Goal: Task Accomplishment & Management: Complete application form

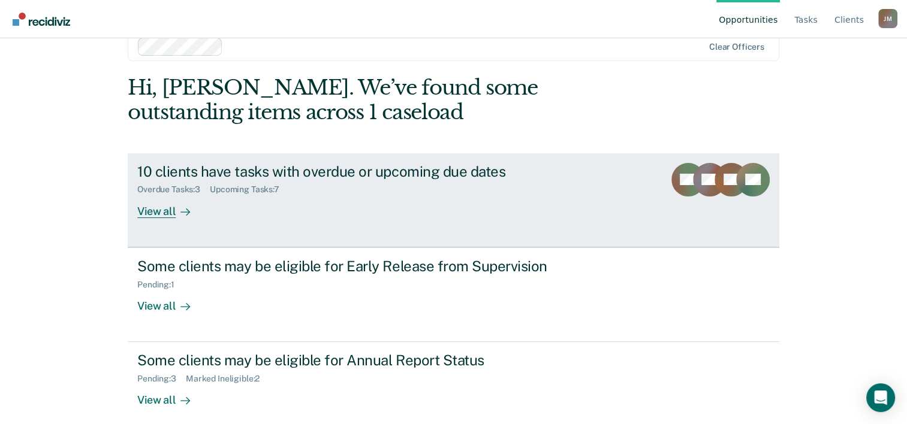
scroll to position [37, 0]
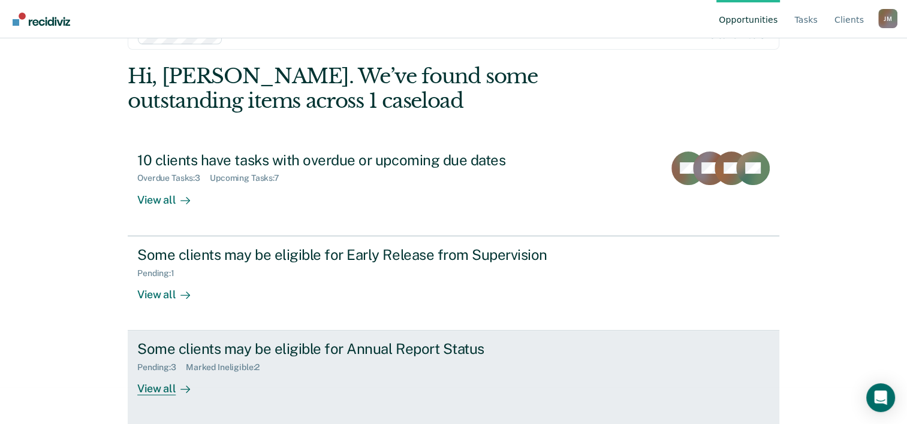
click at [492, 367] on div "Pending : 3 Marked Ineligible : 2" at bounding box center [347, 365] width 421 height 15
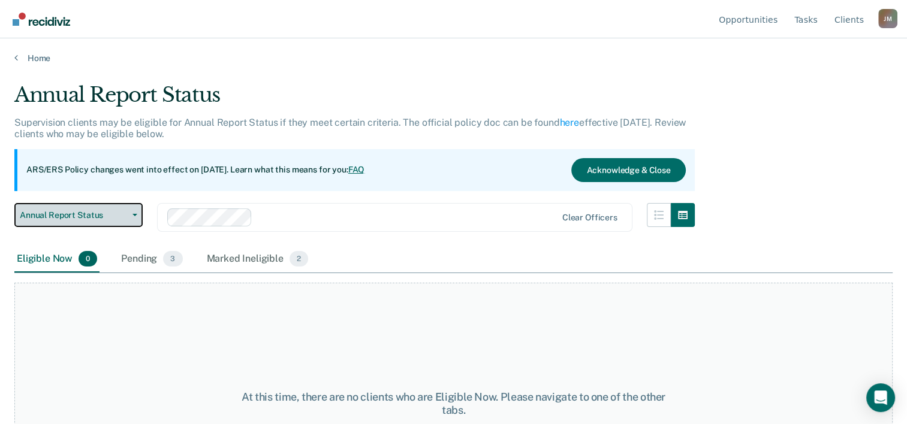
click at [135, 218] on button "Annual Report Status" at bounding box center [78, 215] width 128 height 24
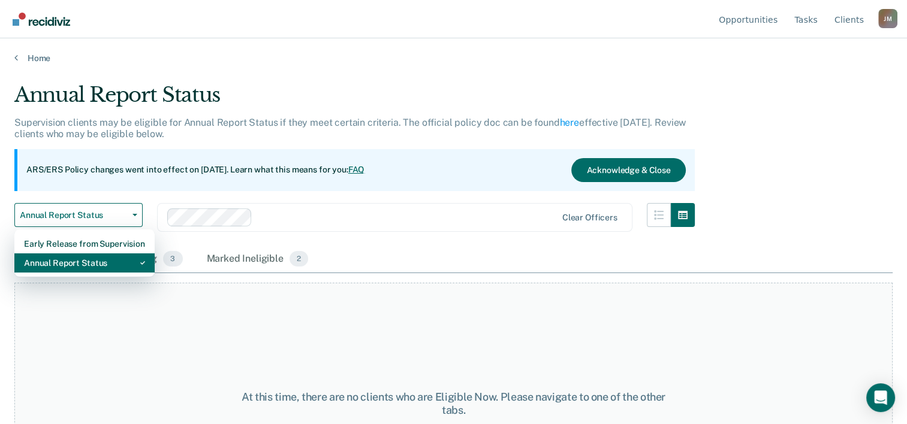
click at [104, 260] on div "Annual Report Status" at bounding box center [84, 263] width 121 height 19
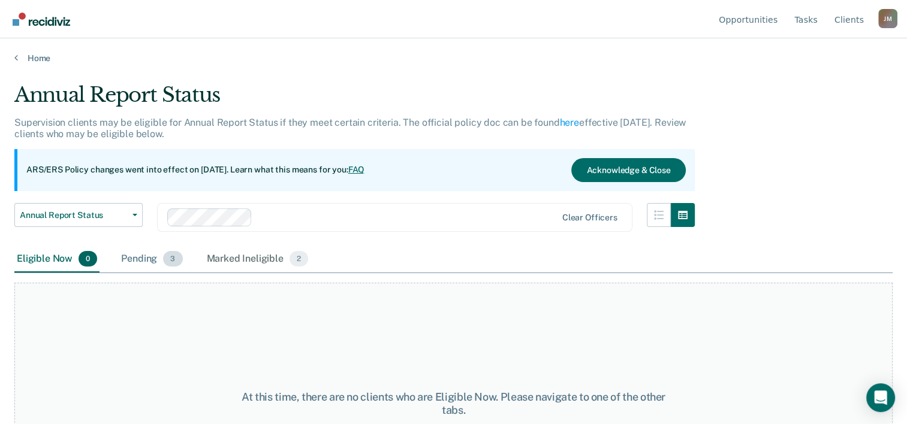
click at [137, 259] on div "Pending 3" at bounding box center [152, 259] width 66 height 26
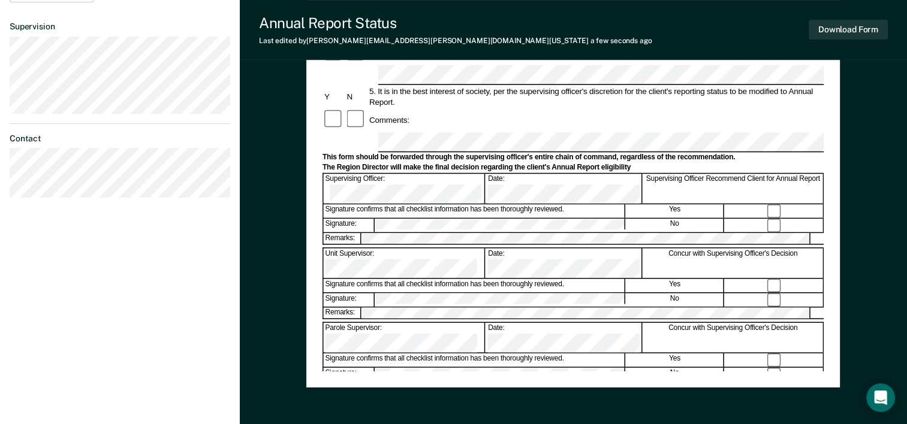
scroll to position [420, 0]
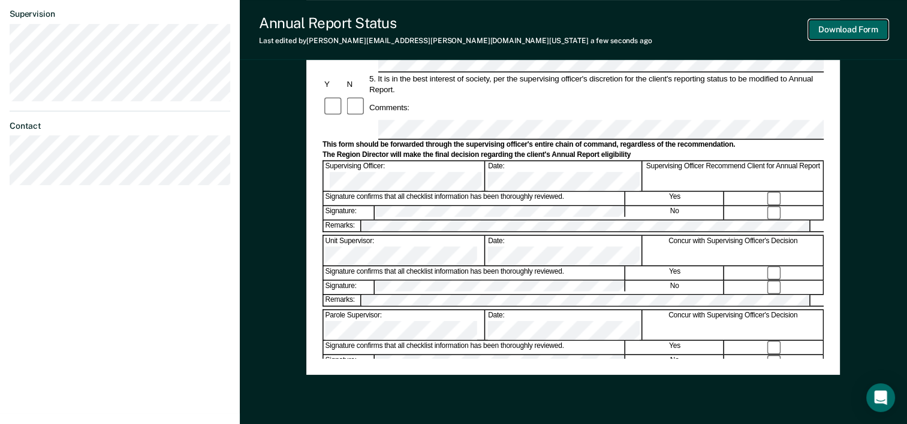
click at [845, 31] on button "Download Form" at bounding box center [847, 30] width 79 height 20
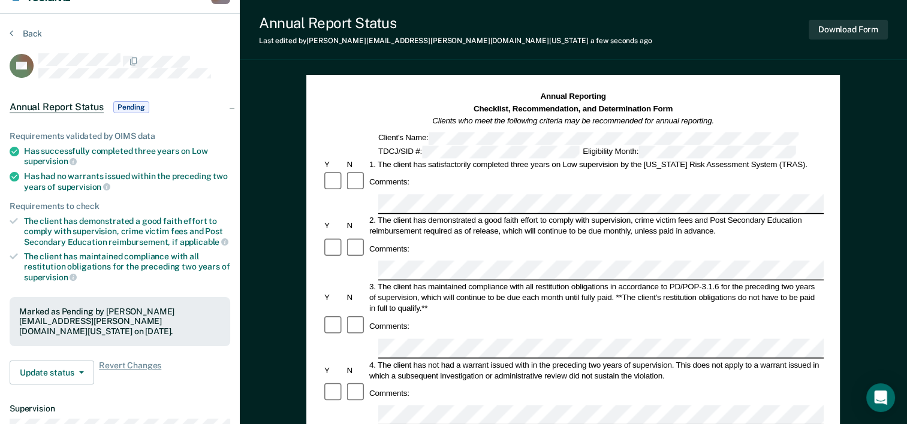
scroll to position [0, 0]
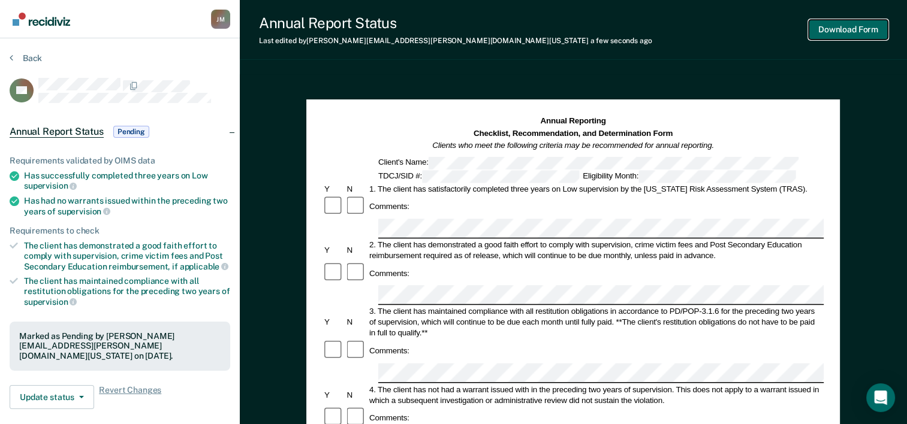
click at [873, 31] on button "Download Form" at bounding box center [847, 30] width 79 height 20
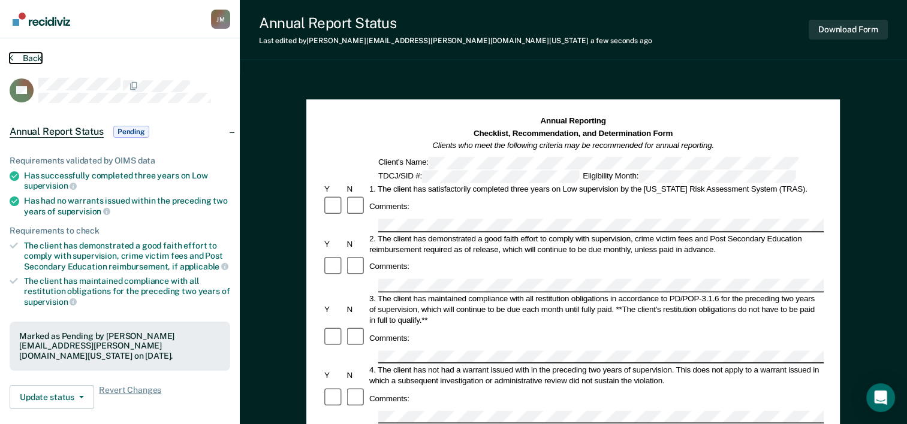
click at [13, 58] on button "Back" at bounding box center [26, 58] width 32 height 11
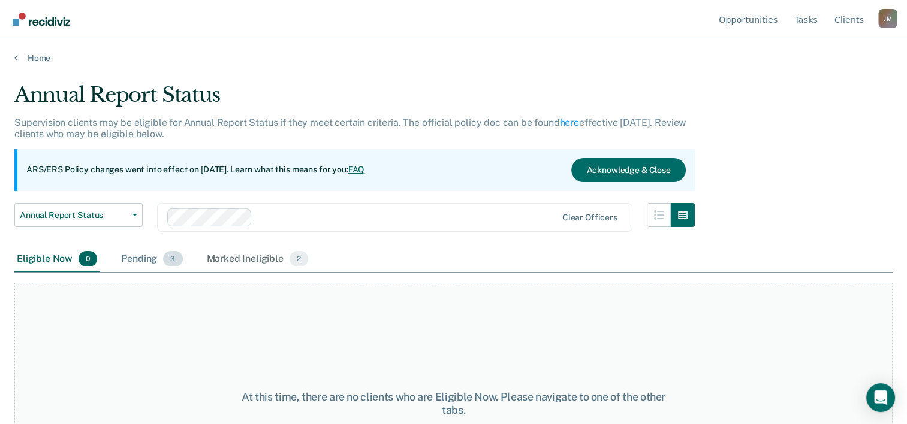
click at [141, 260] on div "Pending 3" at bounding box center [152, 259] width 66 height 26
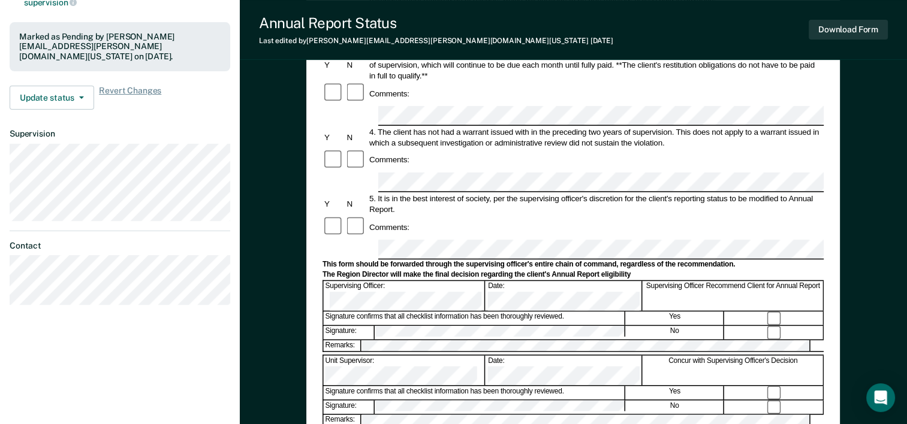
scroll to position [60, 0]
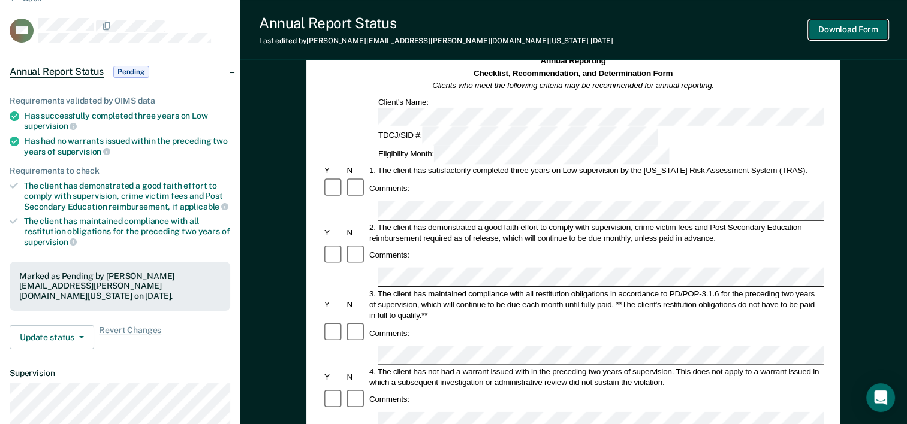
click at [851, 29] on button "Download Form" at bounding box center [847, 30] width 79 height 20
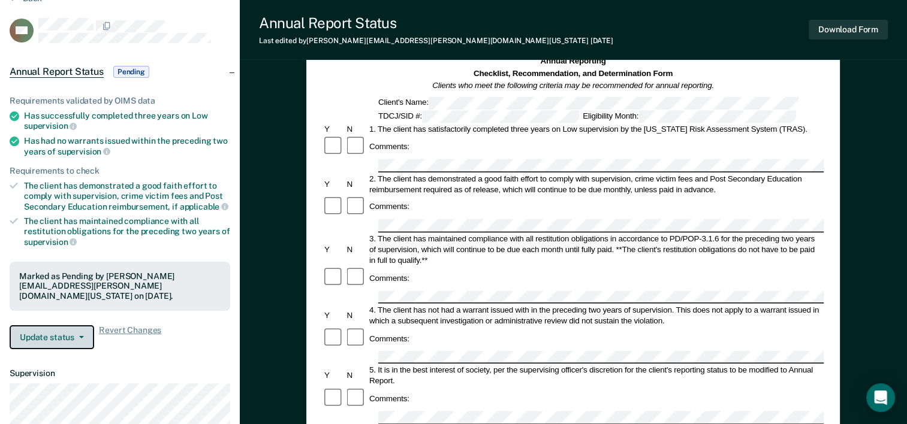
click at [64, 325] on button "Update status" at bounding box center [52, 337] width 85 height 24
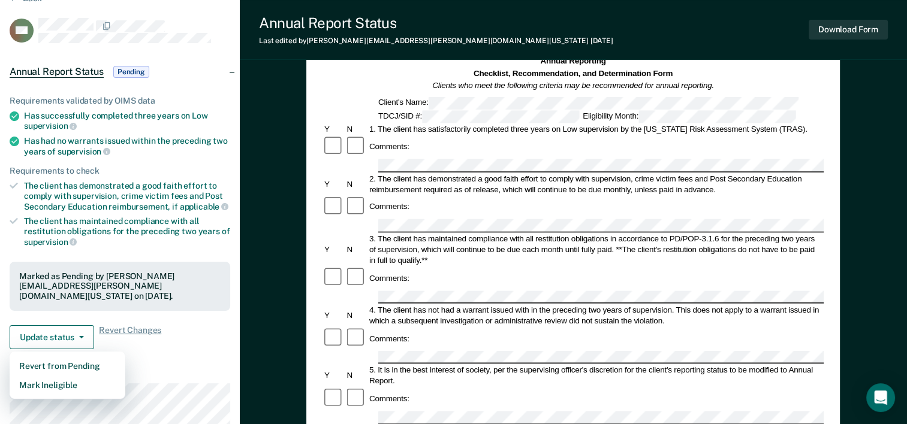
click at [187, 339] on div "Requirements validated by OIMS data Has successfully completed three years on L…" at bounding box center [120, 218] width 240 height 282
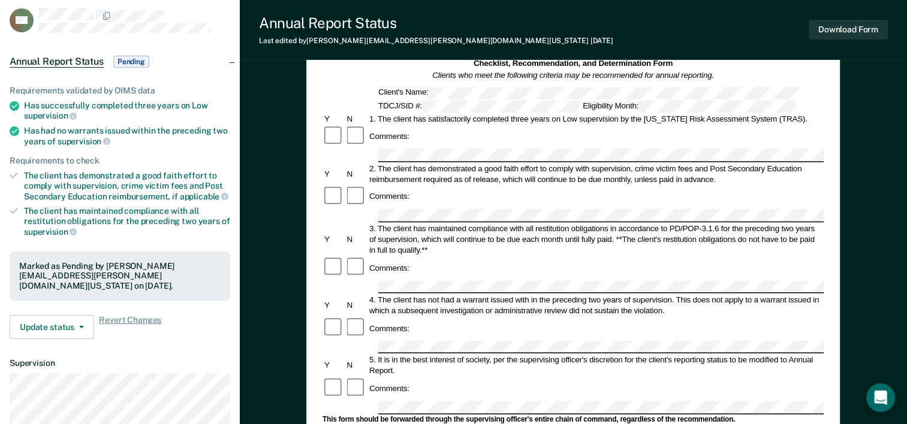
scroll to position [0, 0]
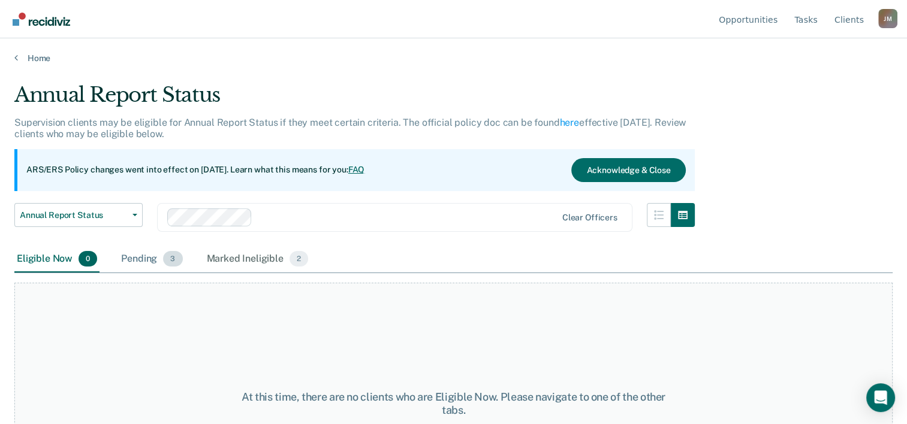
click at [134, 260] on div "Pending 3" at bounding box center [152, 259] width 66 height 26
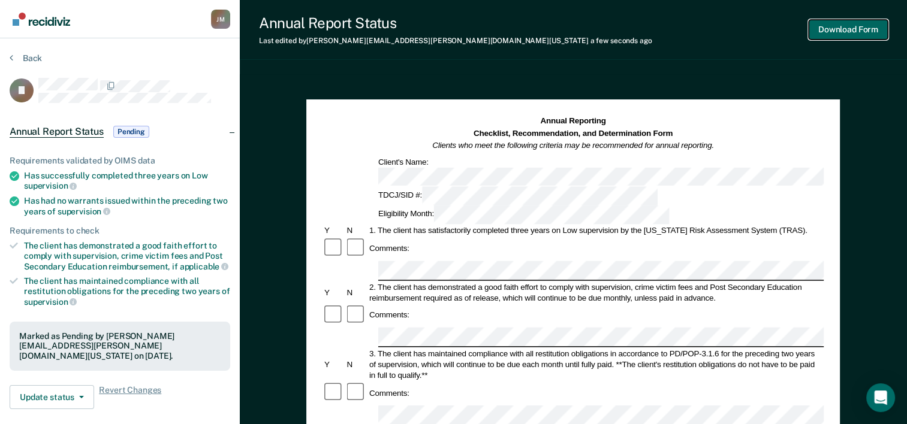
click at [841, 26] on button "Download Form" at bounding box center [847, 30] width 79 height 20
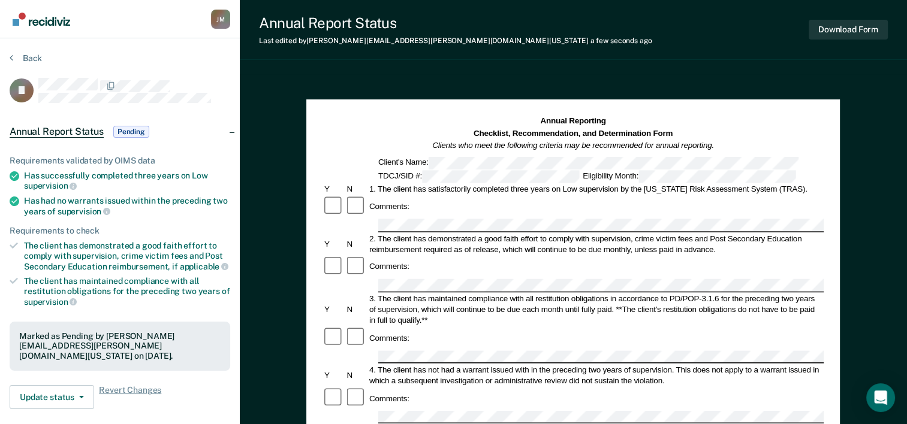
click at [78, 129] on span "Annual Report Status" at bounding box center [57, 132] width 94 height 12
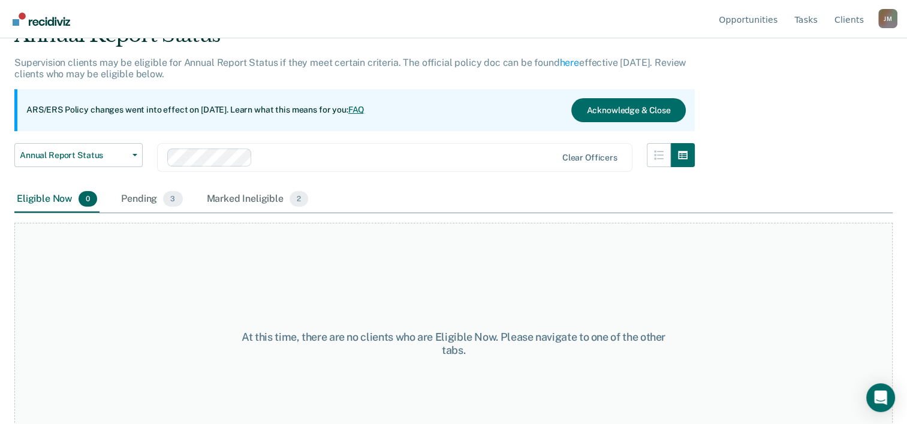
scroll to position [99, 0]
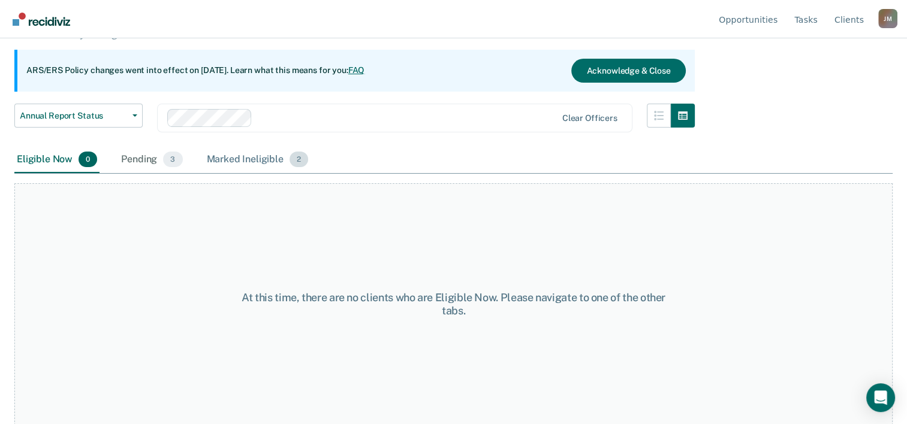
click at [249, 158] on div "Marked Ineligible 2" at bounding box center [257, 160] width 107 height 26
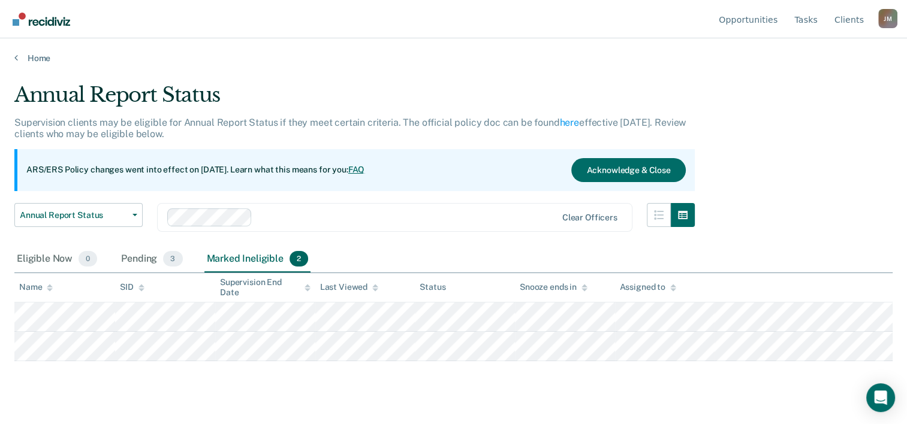
scroll to position [0, 0]
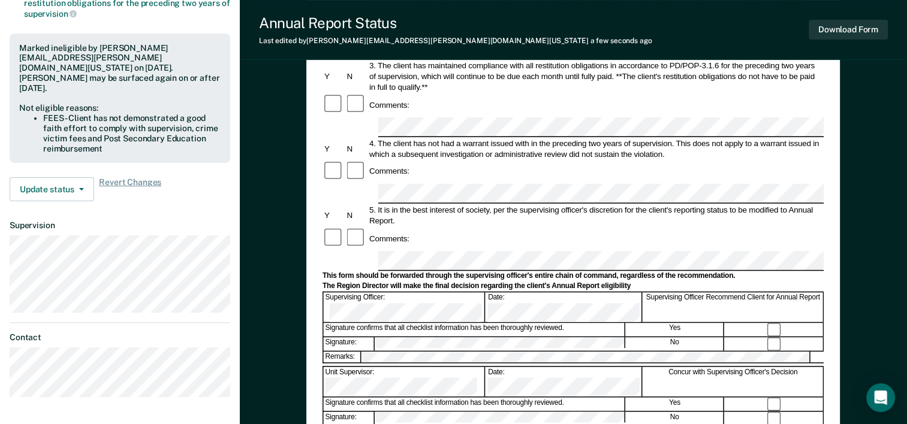
scroll to position [180, 0]
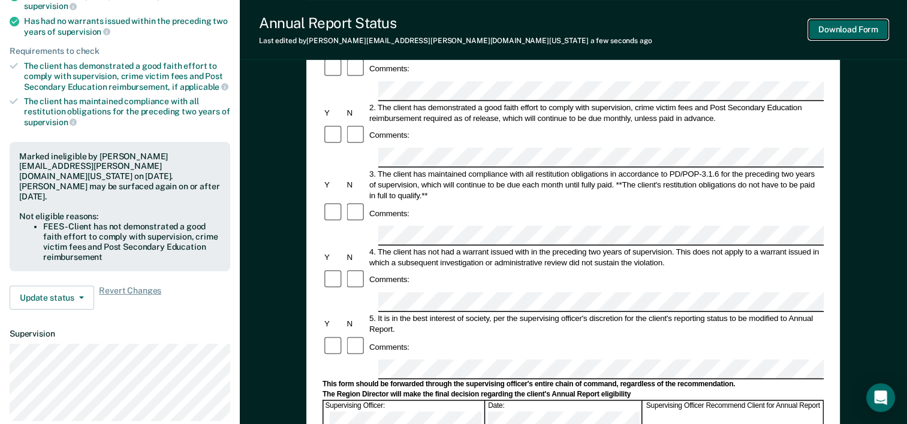
click at [849, 24] on button "Download Form" at bounding box center [847, 30] width 79 height 20
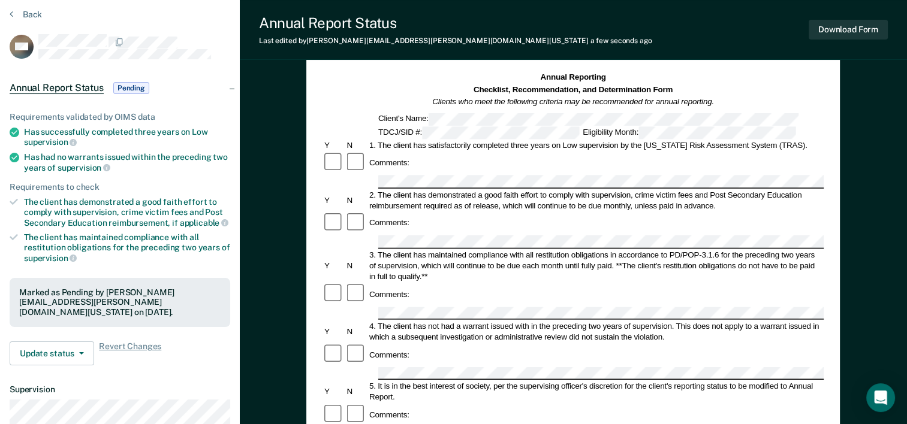
scroll to position [0, 0]
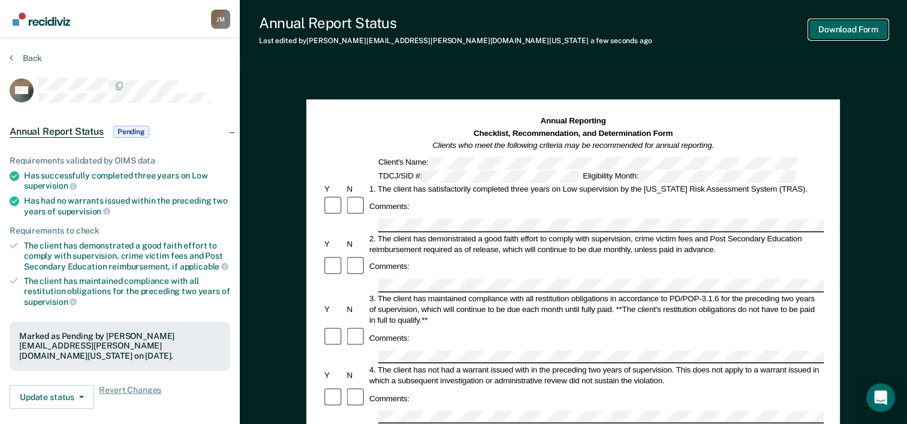
click at [850, 32] on button "Download Form" at bounding box center [847, 30] width 79 height 20
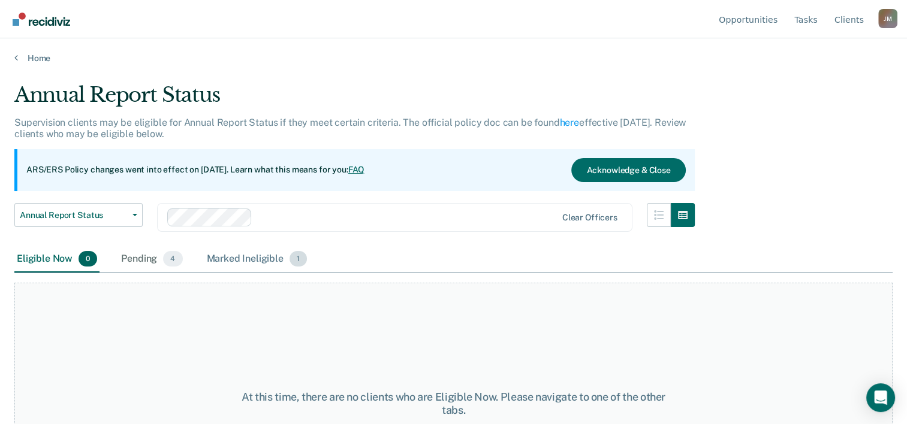
click at [252, 259] on div "Marked Ineligible 1" at bounding box center [256, 259] width 105 height 26
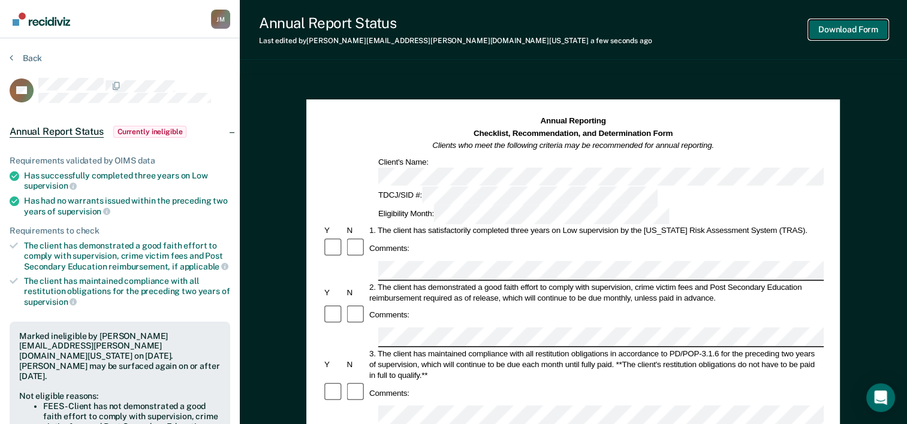
click at [850, 34] on button "Download Form" at bounding box center [847, 30] width 79 height 20
